Goal: Task Accomplishment & Management: Use online tool/utility

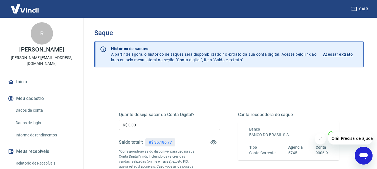
click at [153, 125] on input "R$ 0,00" at bounding box center [169, 125] width 101 height 10
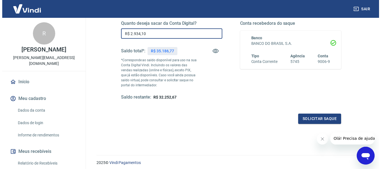
scroll to position [92, 0]
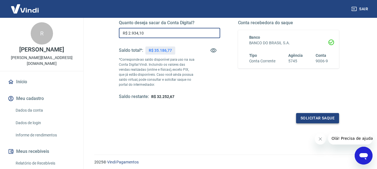
type input "R$ 2.934,10"
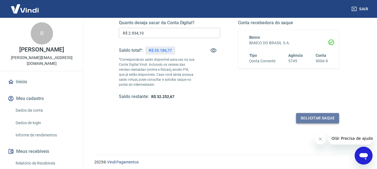
click at [315, 118] on button "Solicitar saque" at bounding box center [317, 118] width 43 height 10
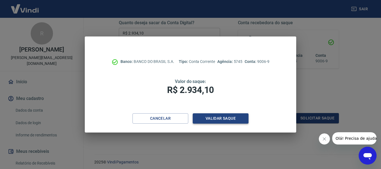
click at [217, 119] on button "Validar saque" at bounding box center [221, 118] width 56 height 10
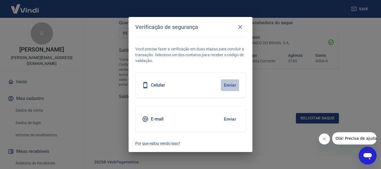
click at [227, 84] on button "Enviar" at bounding box center [230, 85] width 18 height 12
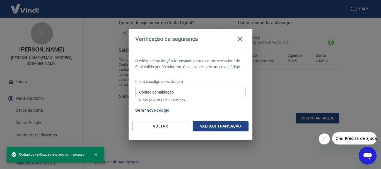
click at [183, 93] on input "Código de validação" at bounding box center [190, 92] width 110 height 10
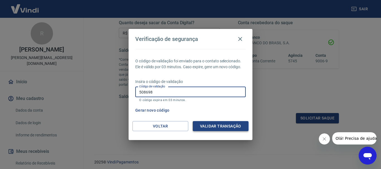
type input "508698"
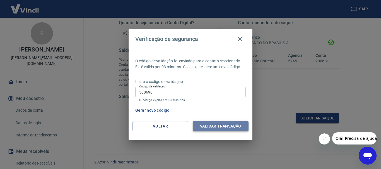
click at [226, 125] on button "Validar transação" at bounding box center [221, 126] width 56 height 10
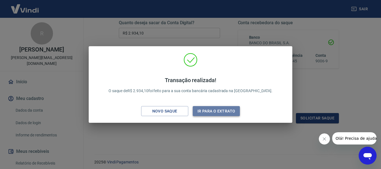
click at [224, 110] on button "Ir para o extrato" at bounding box center [216, 111] width 47 height 10
